Goal: Navigation & Orientation: Find specific page/section

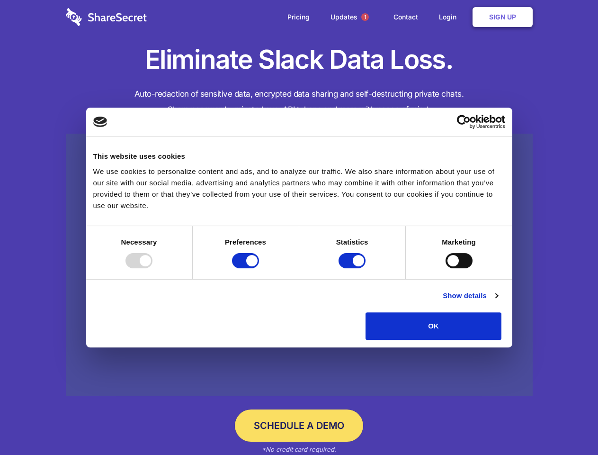
click at [152, 268] on div at bounding box center [138, 260] width 27 height 15
click at [259, 268] on input "Preferences" at bounding box center [245, 260] width 27 height 15
checkbox input "false"
click at [353, 268] on input "Statistics" at bounding box center [352, 260] width 27 height 15
checkbox input "false"
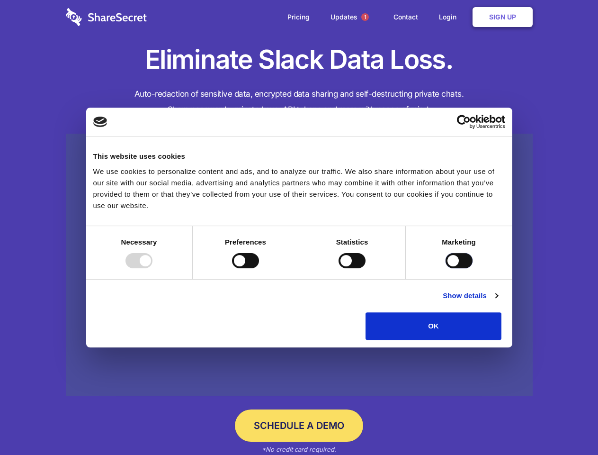
click at [446, 268] on input "Marketing" at bounding box center [459, 260] width 27 height 15
checkbox input "true"
click at [498, 301] on link "Show details" at bounding box center [470, 295] width 55 height 11
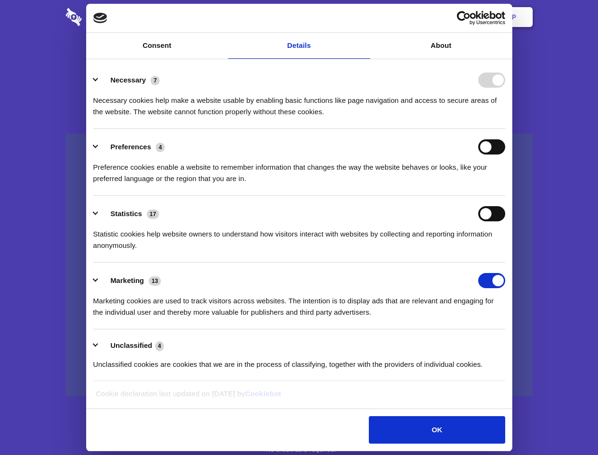
click at [505, 196] on li "Preferences 4 Preference cookies enable a website to remember information that …" at bounding box center [299, 162] width 412 height 67
click at [365, 17] on span "1" at bounding box center [365, 17] width 8 height 8
